Goal: Book appointment/travel/reservation

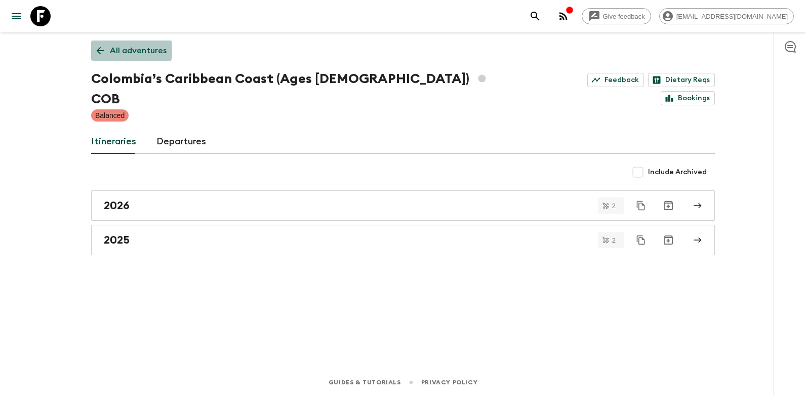
click at [101, 50] on icon at bounding box center [100, 50] width 11 height 11
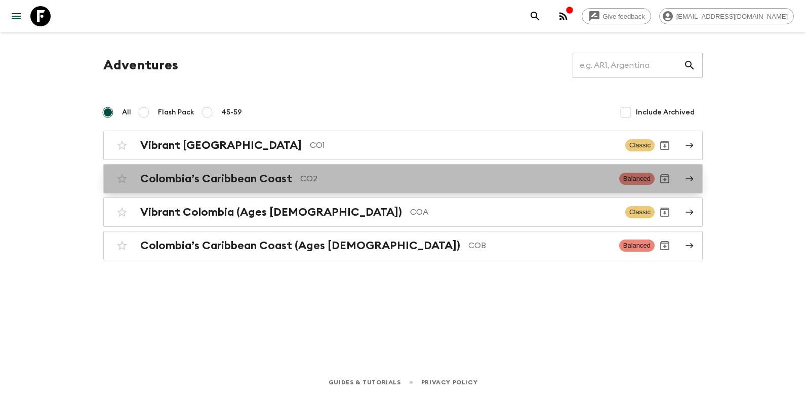
click at [202, 178] on h2 "Colombia’s Caribbean Coast" at bounding box center [216, 178] width 152 height 13
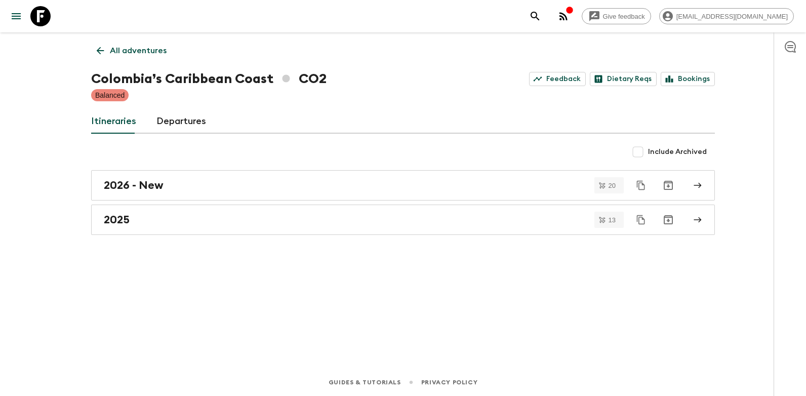
click at [99, 49] on icon at bounding box center [101, 51] width 8 height 8
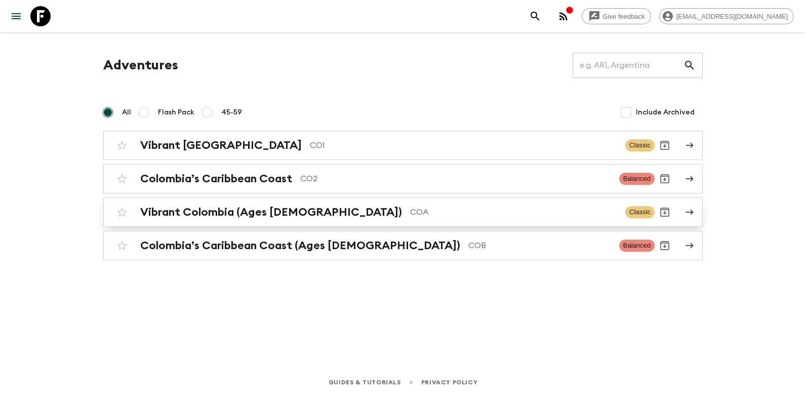
click at [194, 221] on div "Vibrant Colombia (Ages [DEMOGRAPHIC_DATA]) COA Classic" at bounding box center [383, 212] width 542 height 20
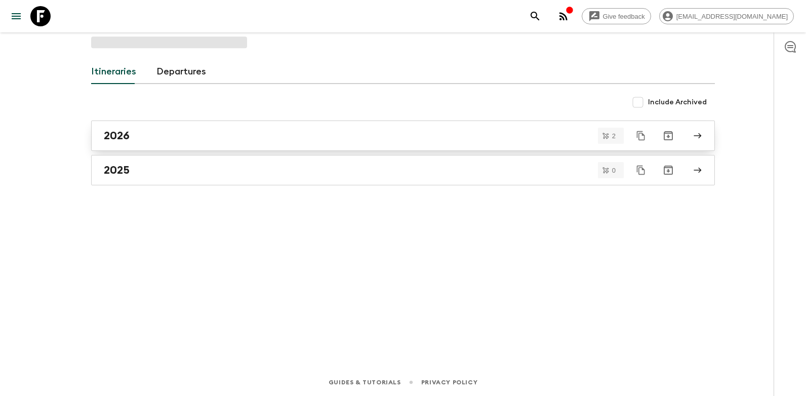
click at [127, 129] on h2 "2026" at bounding box center [117, 135] width 26 height 13
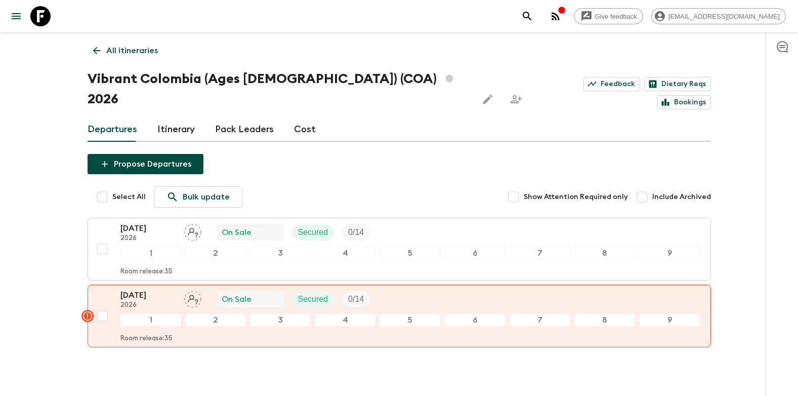
click at [95, 52] on icon at bounding box center [97, 51] width 8 height 8
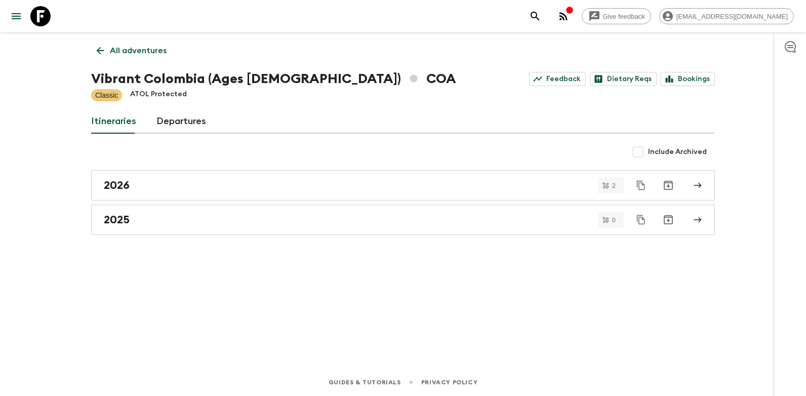
click at [103, 51] on icon at bounding box center [100, 50] width 11 height 11
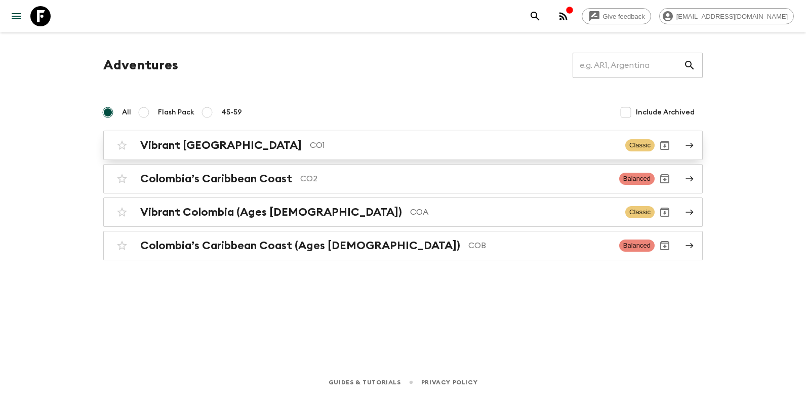
click at [220, 148] on h2 "Vibrant [GEOGRAPHIC_DATA]" at bounding box center [220, 145] width 161 height 13
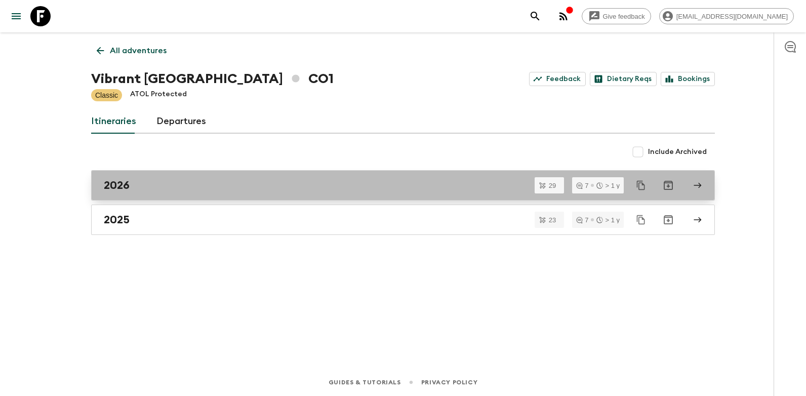
click at [141, 182] on div "2026" at bounding box center [393, 185] width 579 height 13
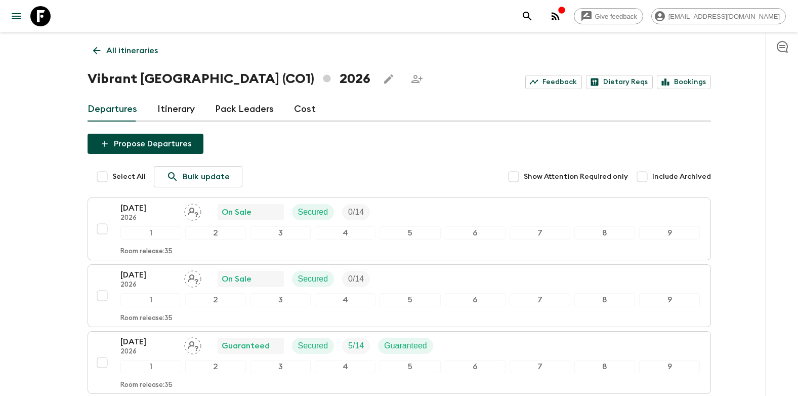
click at [92, 52] on icon at bounding box center [96, 50] width 11 height 11
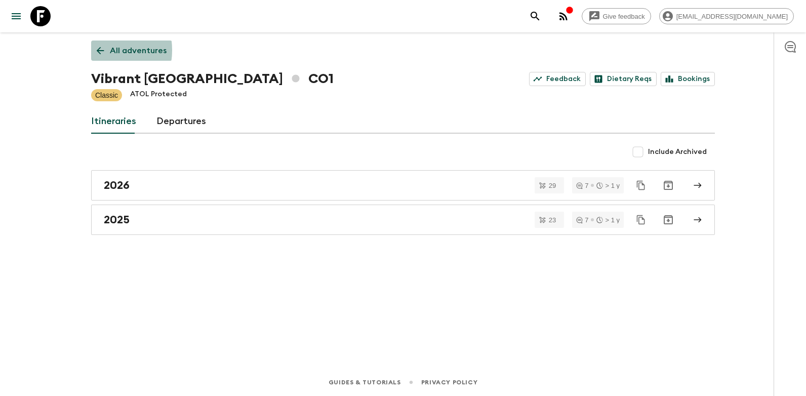
click at [97, 50] on icon at bounding box center [100, 50] width 11 height 11
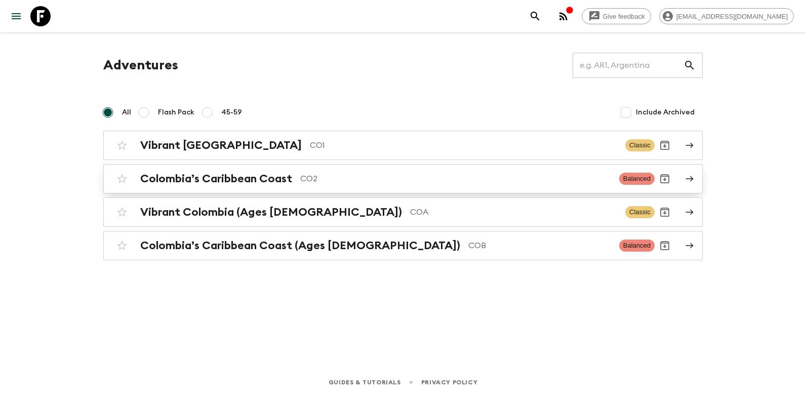
click at [200, 179] on h2 "Colombia’s Caribbean Coast" at bounding box center [216, 178] width 152 height 13
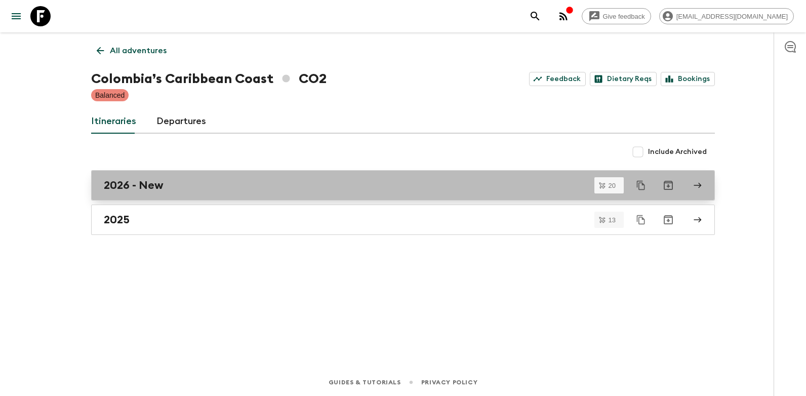
click at [205, 179] on div "2026 - New" at bounding box center [393, 185] width 579 height 13
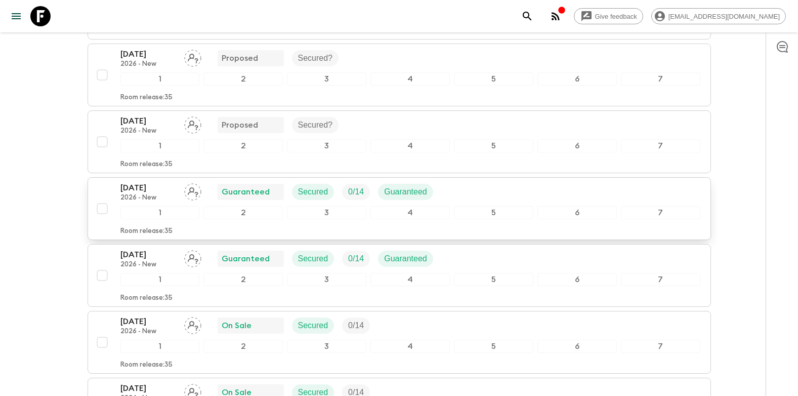
scroll to position [202, 0]
